Goal: Task Accomplishment & Management: Complete application form

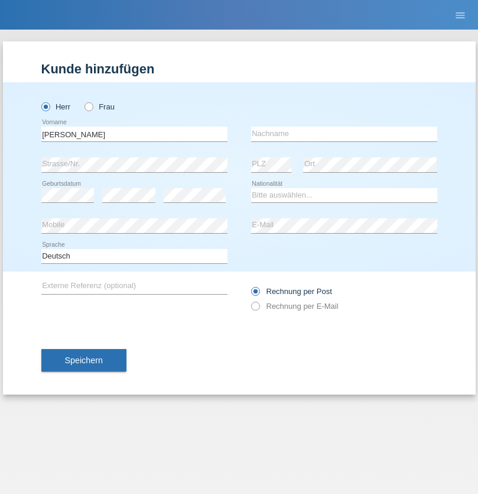
type input "[PERSON_NAME]"
click at [344, 134] on input "text" at bounding box center [344, 134] width 186 height 15
type input "[PERSON_NAME]"
select select "PT"
select select "C"
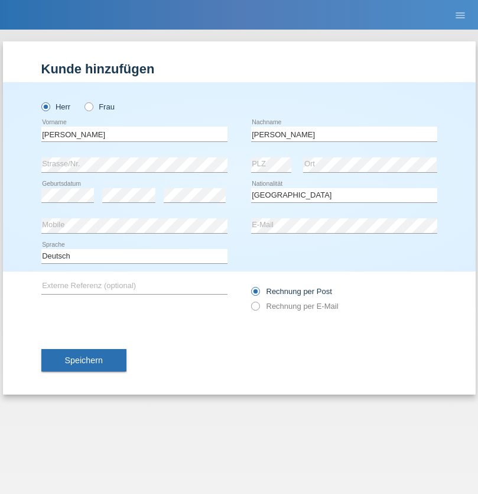
select select "11"
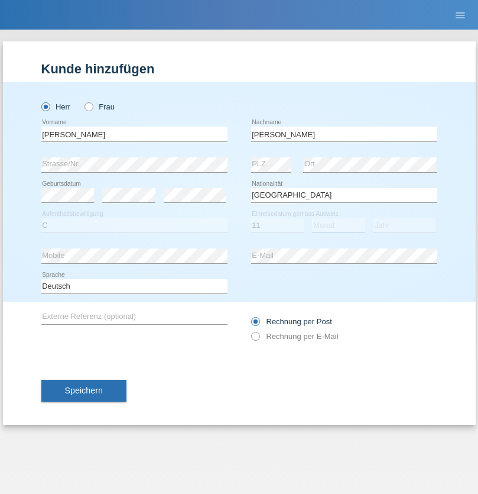
select select "08"
select select "1981"
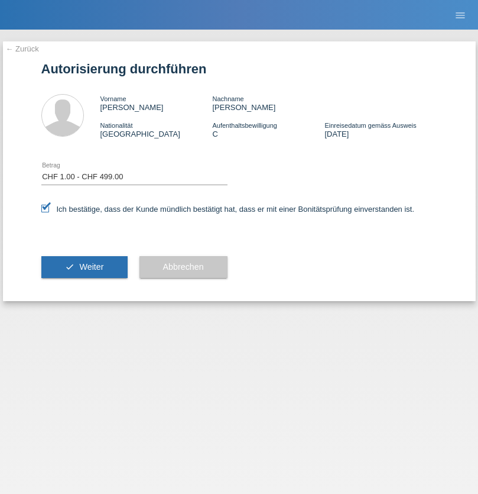
select select "1"
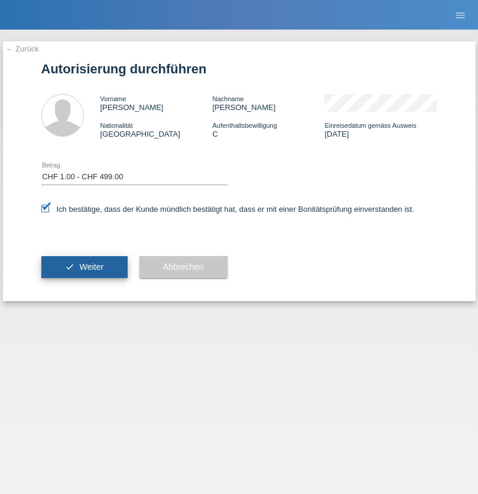
click at [84, 267] on span "Weiter" at bounding box center [91, 266] width 24 height 9
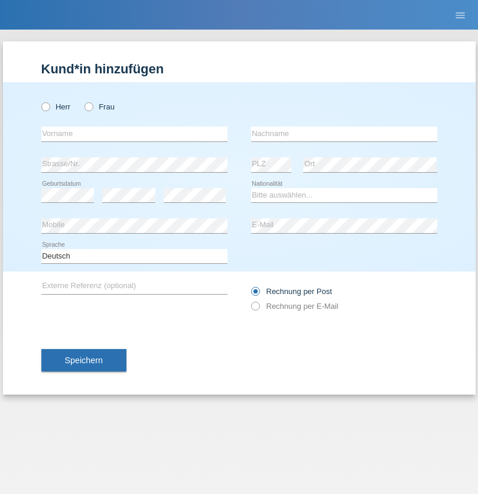
radio input "true"
click at [134, 134] on input "text" at bounding box center [134, 134] width 186 height 15
type input "Oliver"
click at [344, 134] on input "text" at bounding box center [344, 134] width 186 height 15
type input "Hager"
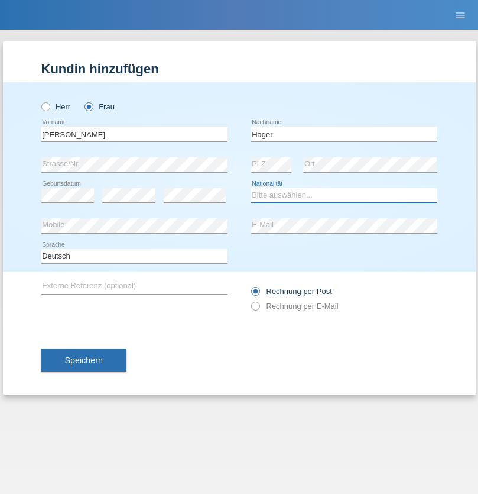
select select "CH"
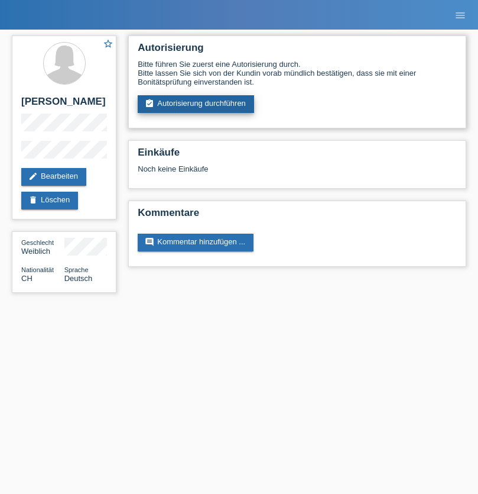
click at [196, 104] on link "assignment_turned_in Autorisierung durchführen" at bounding box center [196, 104] width 116 height 18
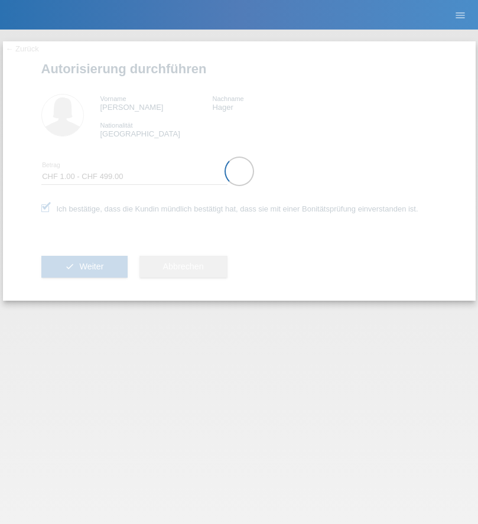
select select "1"
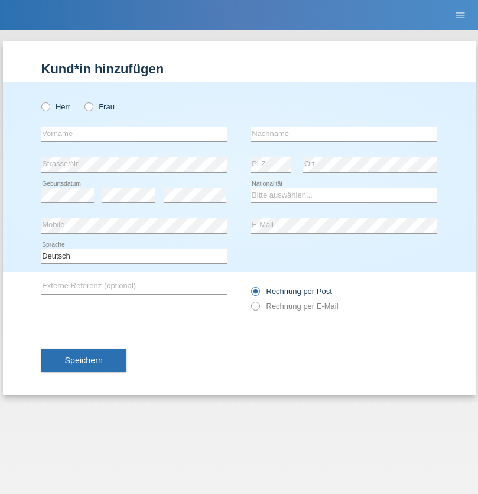
radio input "true"
click at [134, 134] on input "text" at bounding box center [134, 134] width 186 height 15
type input "Jeton"
click at [344, 134] on input "text" at bounding box center [344, 134] width 186 height 15
type input "Jakupi"
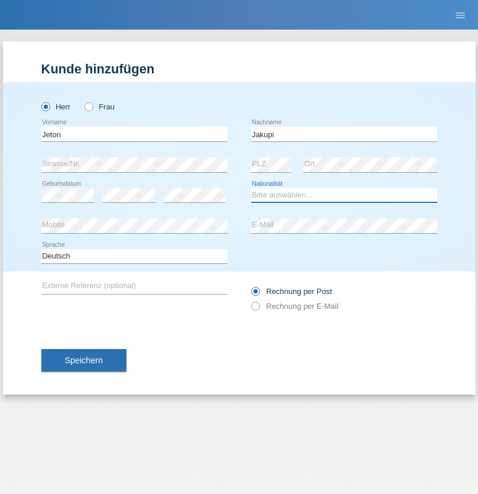
select select "XK"
select select "C"
select select "03"
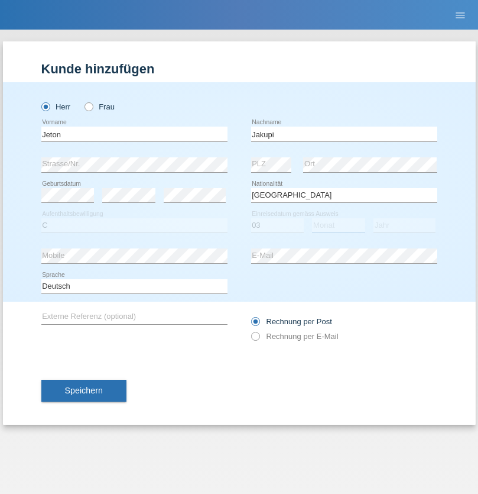
select select "07"
select select "2021"
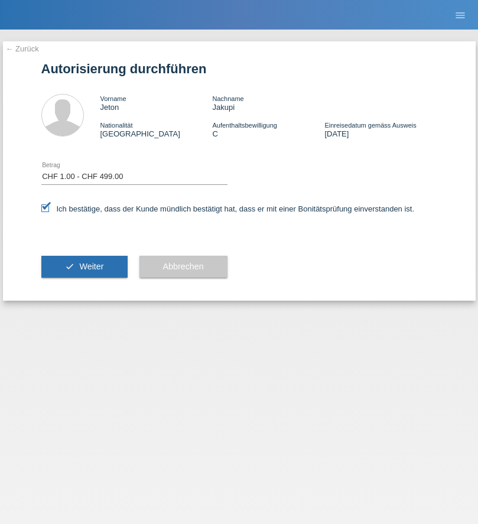
select select "1"
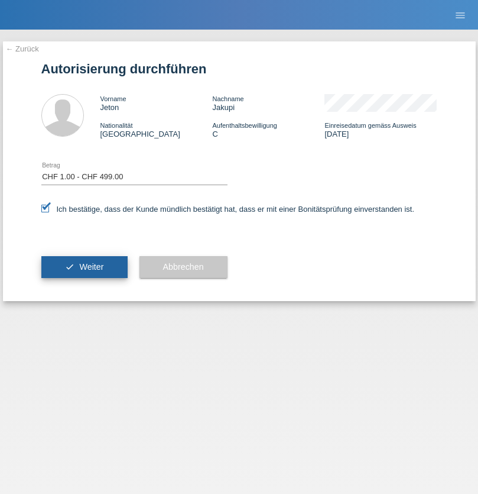
click at [84, 267] on span "Weiter" at bounding box center [91, 266] width 24 height 9
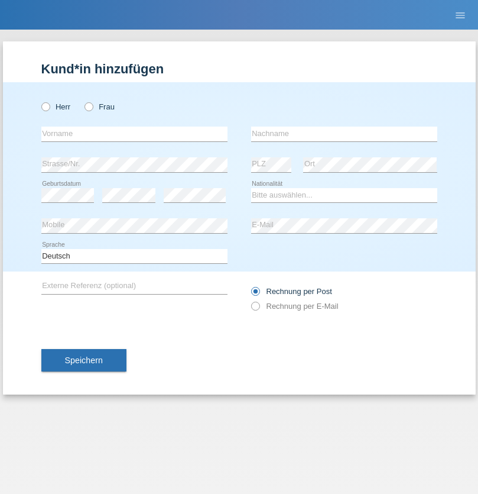
radio input "true"
click at [134, 134] on input "text" at bounding box center [134, 134] width 186 height 15
type input "Felipe"
click at [344, 134] on input "text" at bounding box center [344, 134] width 186 height 15
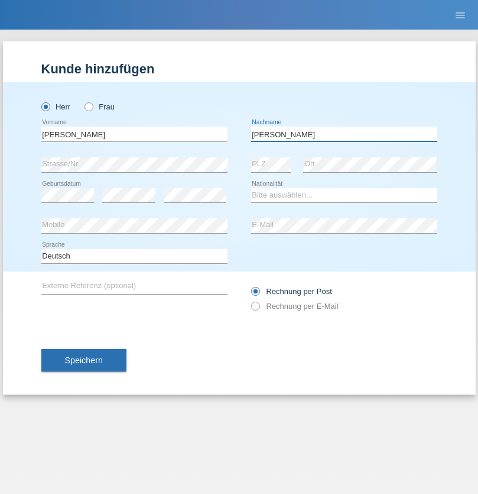
type input "Dos Santos Batista"
select select "BN"
select select "C"
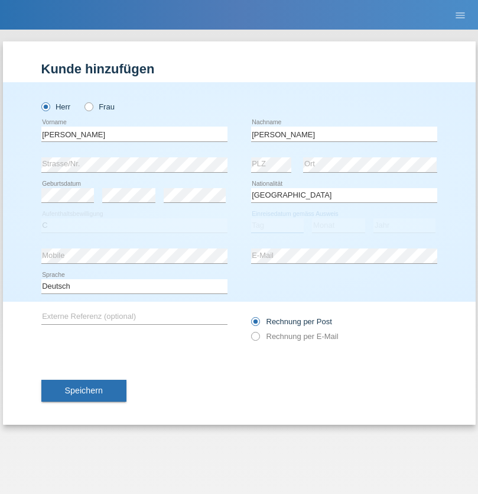
select select "15"
select select "06"
select select "2015"
